Goal: Navigation & Orientation: Find specific page/section

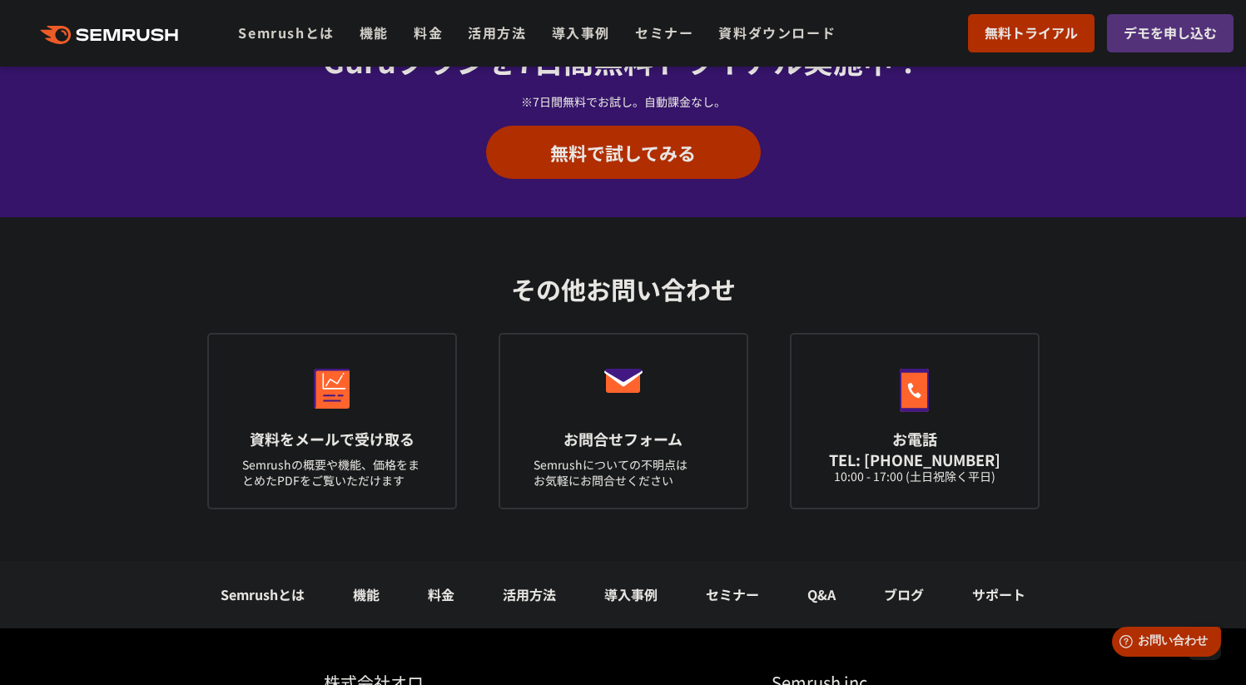
scroll to position [5896, 0]
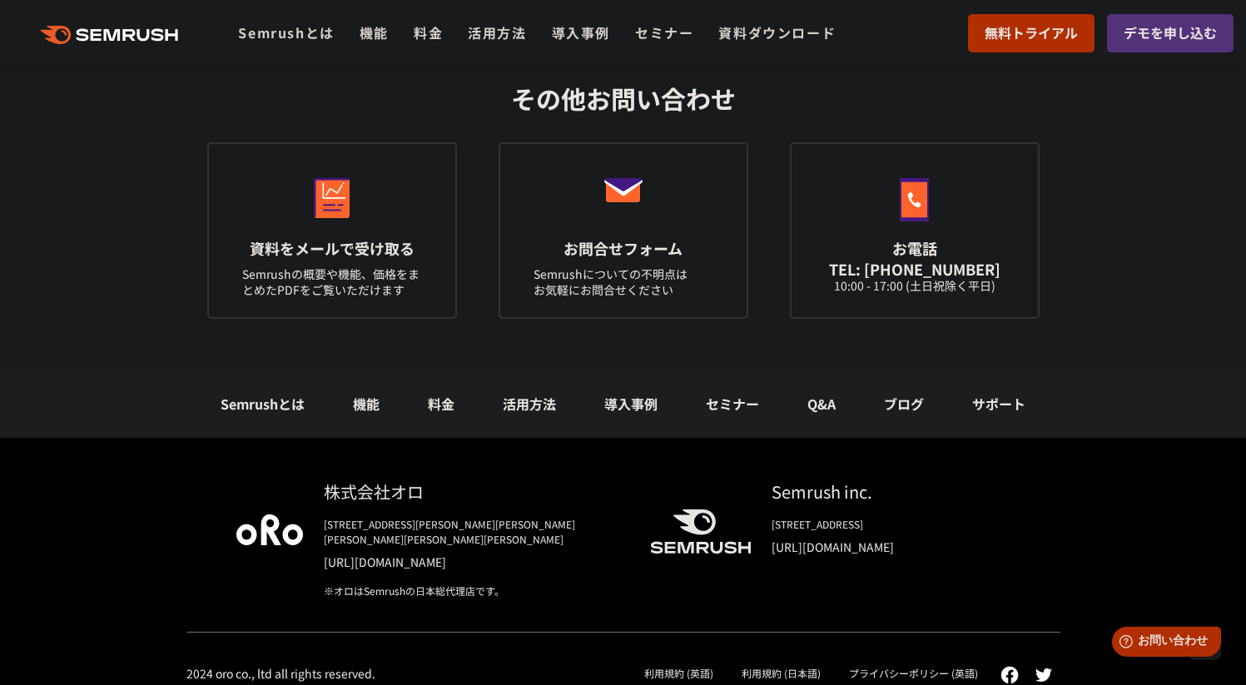
click at [786, 666] on link "利用規約 (日本語)" at bounding box center [780, 673] width 79 height 14
click at [891, 665] on div "プライバシーポリシー (英語)" at bounding box center [913, 673] width 157 height 22
click at [933, 666] on link "プライバシーポリシー (英語)" at bounding box center [913, 673] width 129 height 14
